Goal: Task Accomplishment & Management: Use online tool/utility

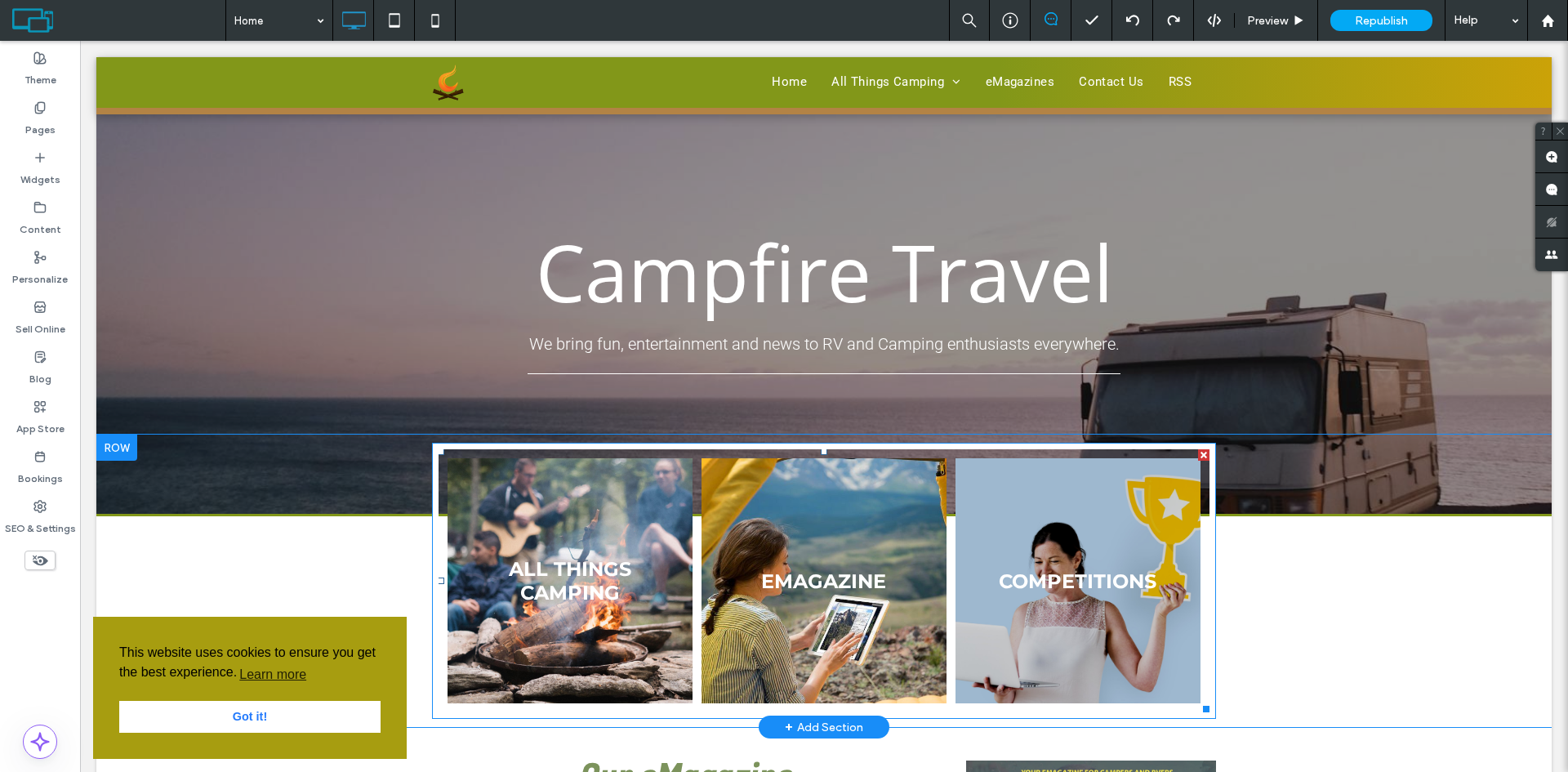
click at [1088, 588] on link at bounding box center [1077, 581] width 260 height 260
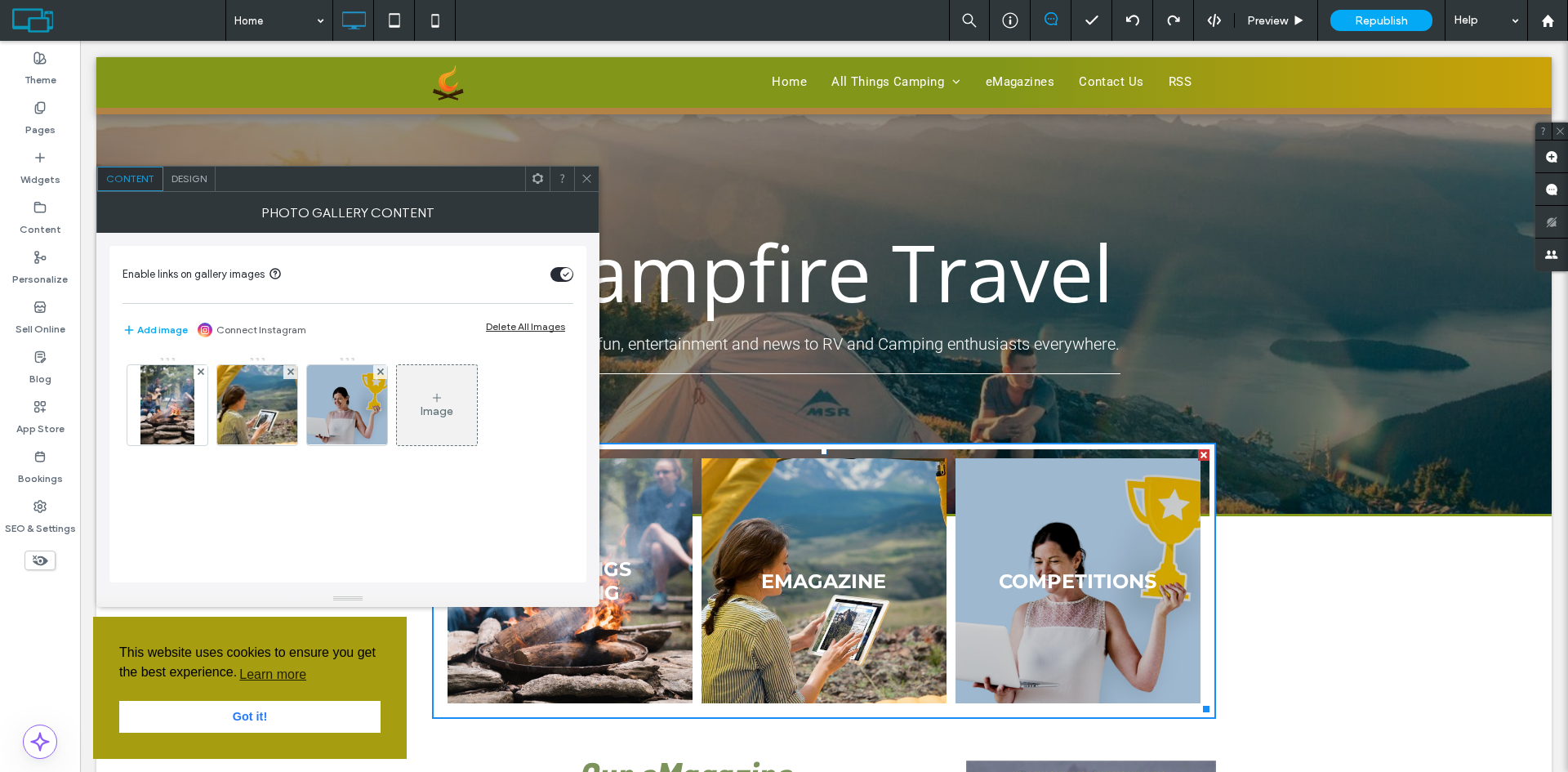
click at [1076, 574] on link at bounding box center [1077, 581] width 260 height 260
click at [1254, 597] on div "ALL THINGS CAMPING Photo By: [PERSON_NAME] Button EMAGAZINE Photo By: [PERSON_N…" at bounding box center [824, 581] width 1455 height 293
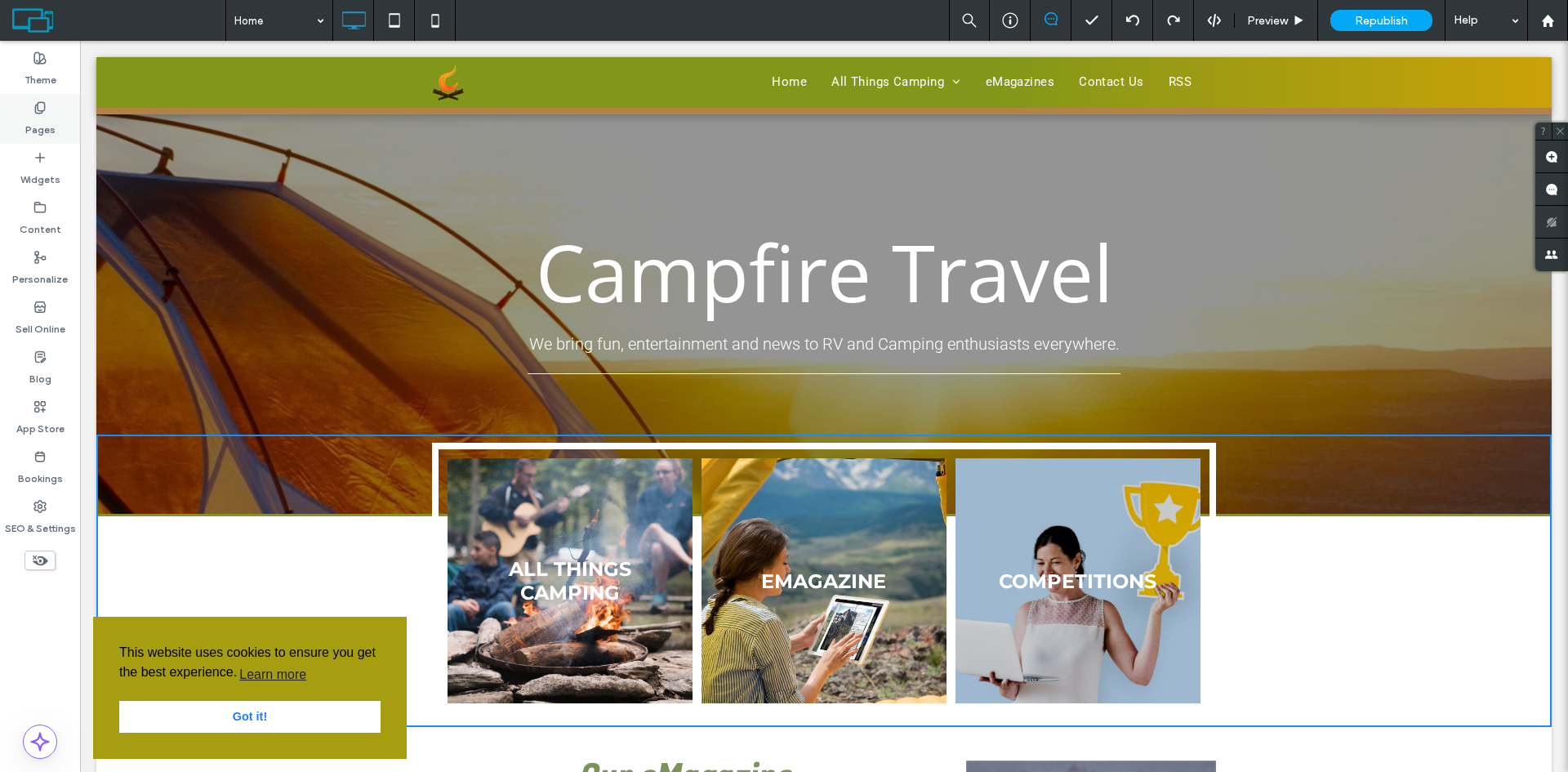
click at [38, 110] on use at bounding box center [40, 108] width 9 height 11
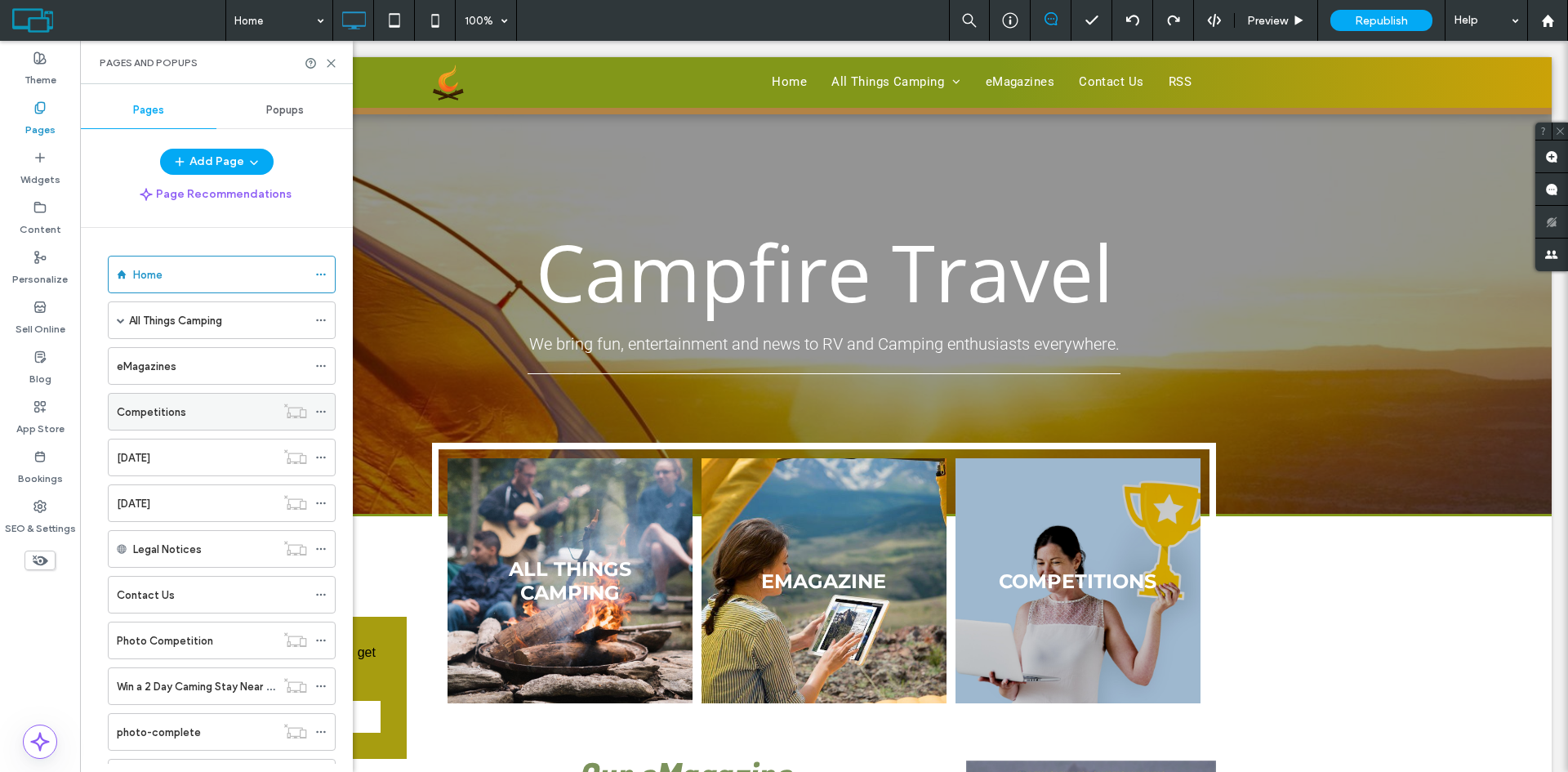
click at [178, 403] on label "Competitions" at bounding box center [152, 412] width 70 height 28
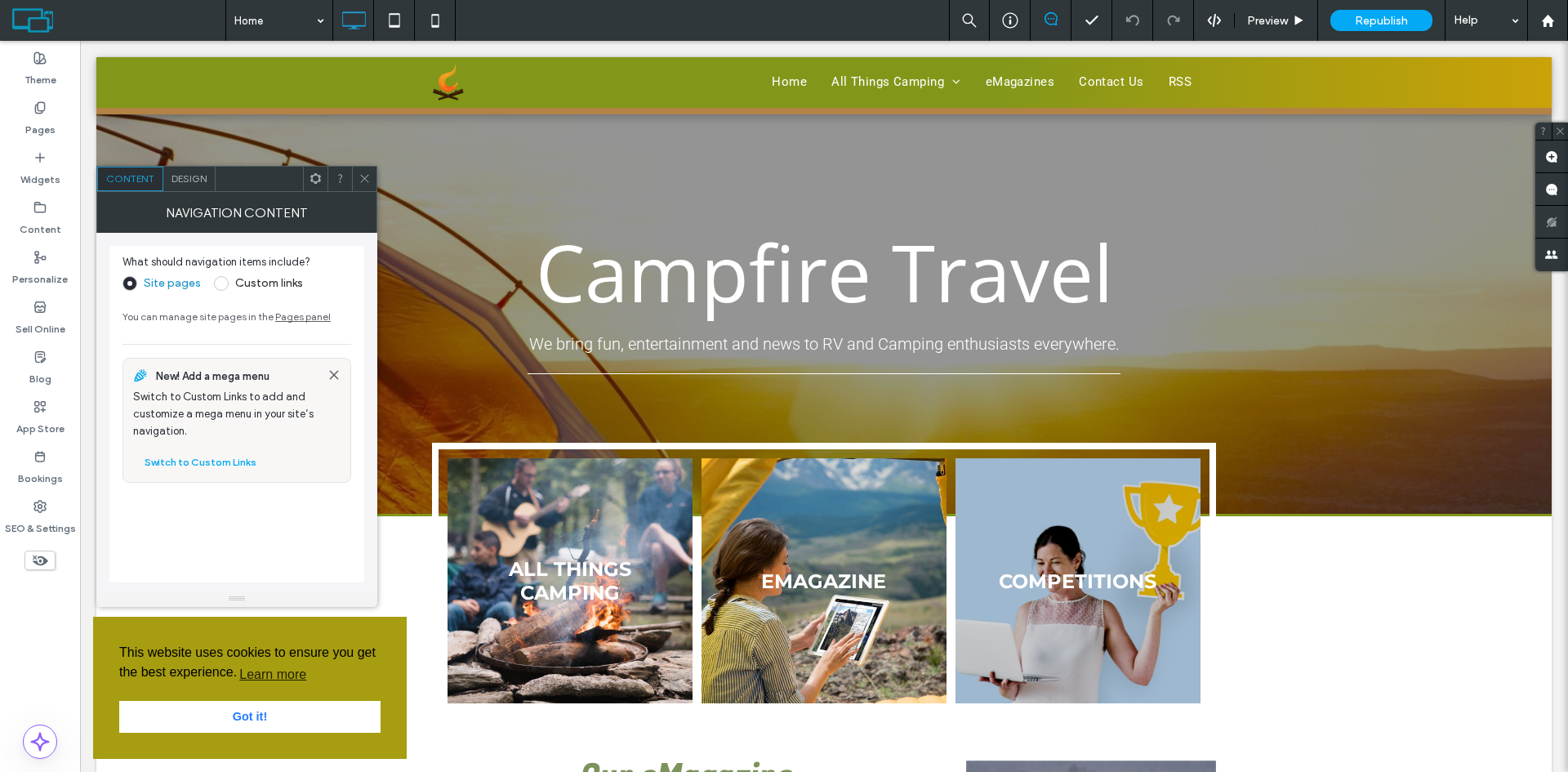
click at [362, 176] on icon at bounding box center [365, 179] width 12 height 12
